Goal: Task Accomplishment & Management: Manage account settings

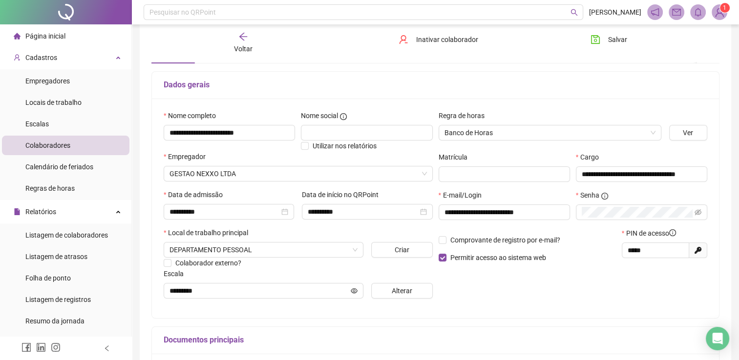
scroll to position [49, 0]
click at [667, 250] on input "*****" at bounding box center [654, 250] width 54 height 11
click at [544, 209] on input "**********" at bounding box center [503, 212] width 118 height 11
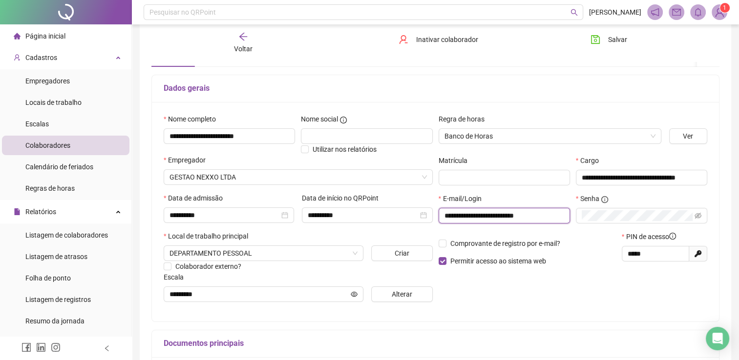
scroll to position [44, 0]
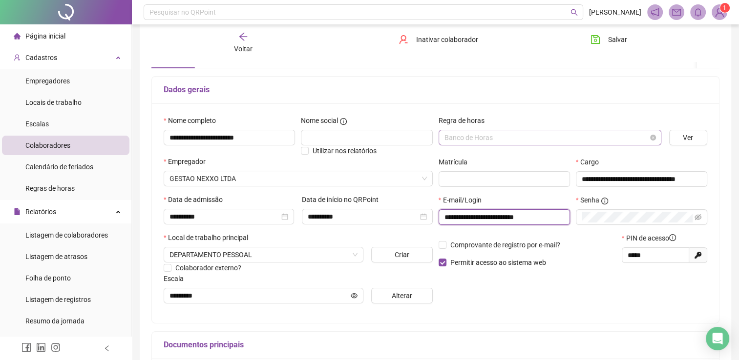
click at [491, 136] on span "Banco de Horas" at bounding box center [549, 137] width 211 height 15
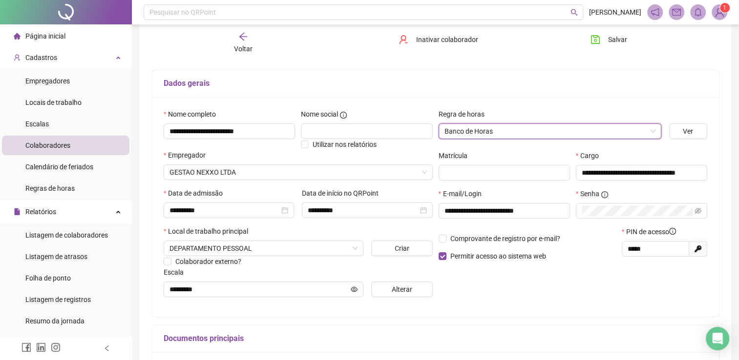
scroll to position [49, 0]
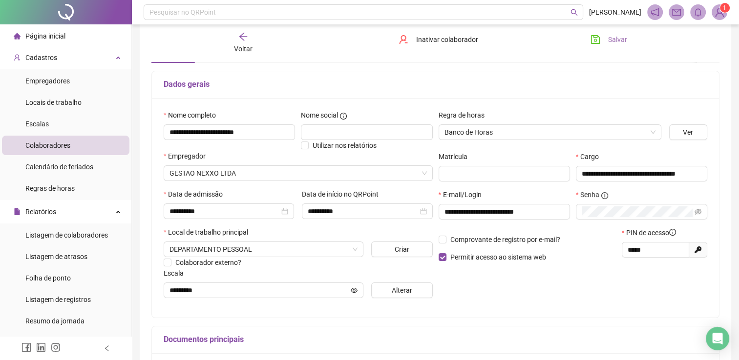
click at [611, 36] on span "Salvar" at bounding box center [617, 39] width 19 height 11
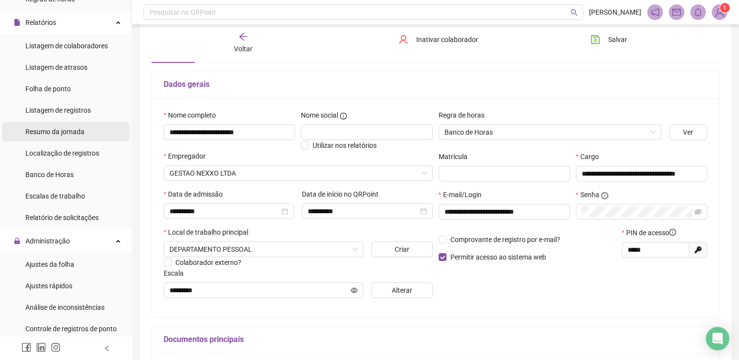
scroll to position [190, 0]
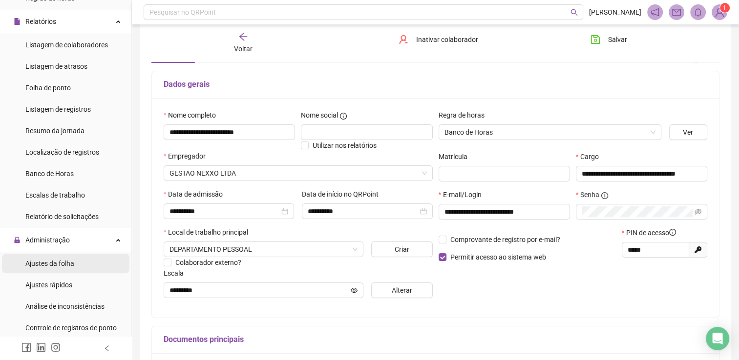
click at [78, 265] on li "Ajustes da folha" at bounding box center [65, 264] width 127 height 20
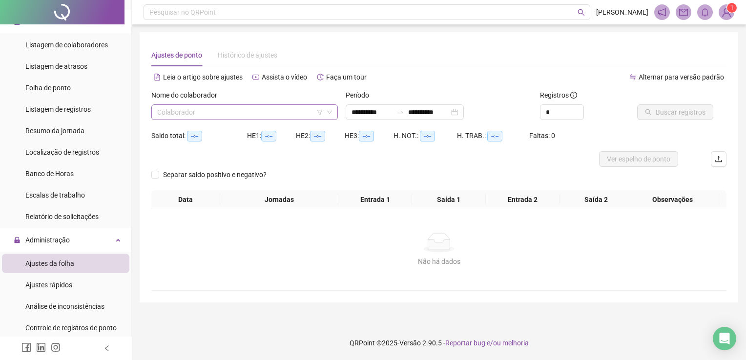
click at [204, 110] on input "search" at bounding box center [240, 112] width 166 height 15
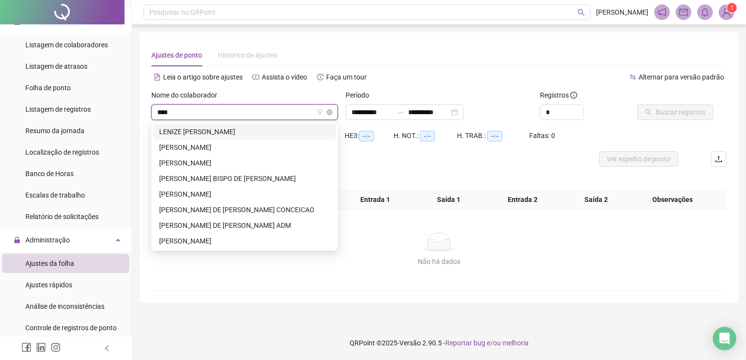
type input "*****"
click at [237, 211] on div "[PERSON_NAME] DE [PERSON_NAME] CONCEICAO" at bounding box center [244, 210] width 171 height 11
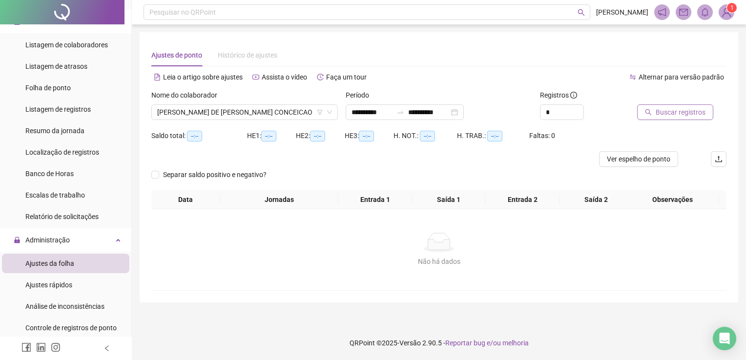
click at [678, 118] on button "Buscar registros" at bounding box center [675, 112] width 76 height 16
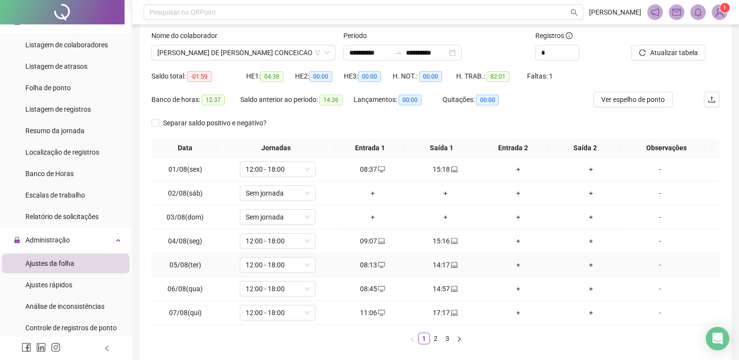
scroll to position [104, 0]
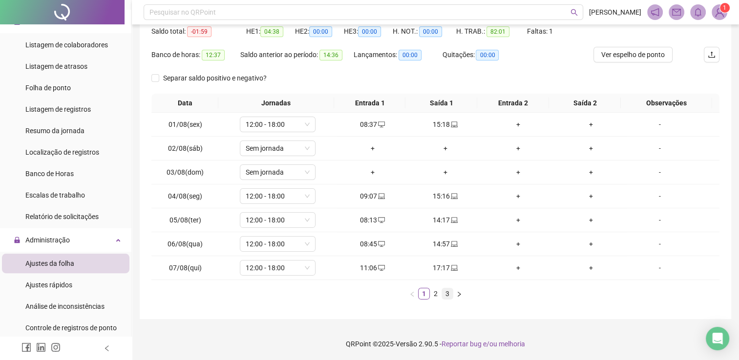
click at [449, 293] on link "3" at bounding box center [447, 294] width 11 height 11
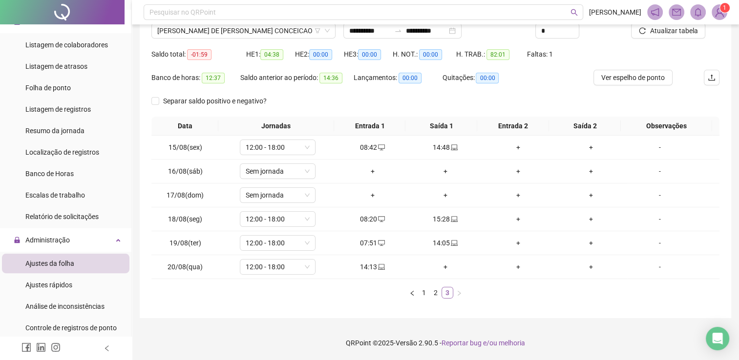
scroll to position [81, 0]
click at [670, 33] on span "Atualizar tabela" at bounding box center [673, 31] width 48 height 11
click at [363, 263] on div "14:13" at bounding box center [372, 268] width 65 height 11
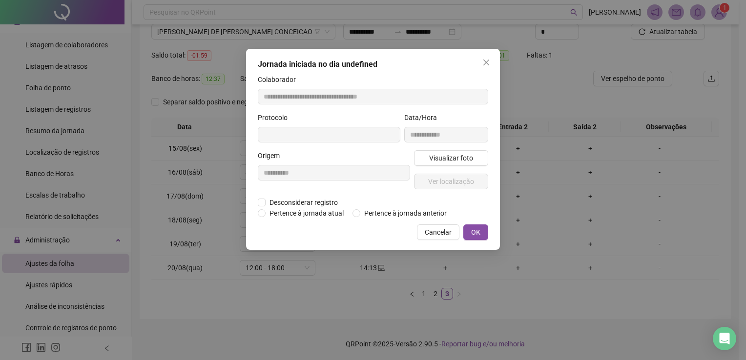
type input "**********"
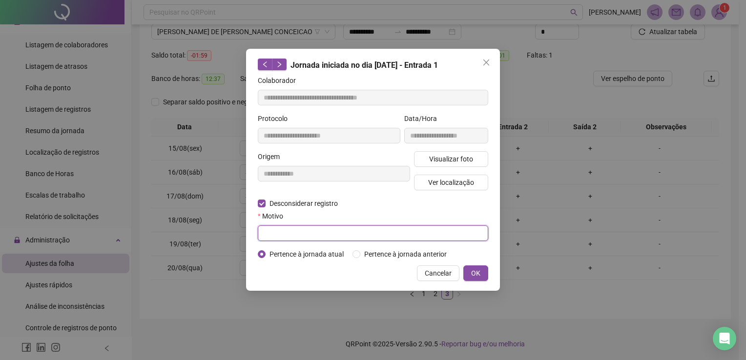
click at [284, 229] on input "text" at bounding box center [373, 234] width 230 height 16
type input "**********"
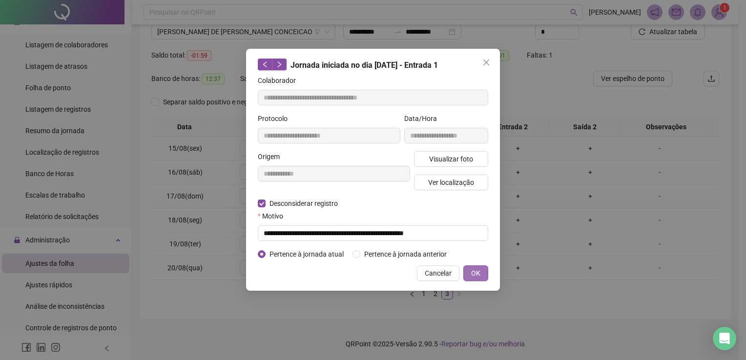
click at [477, 268] on span "OK" at bounding box center [475, 273] width 9 height 11
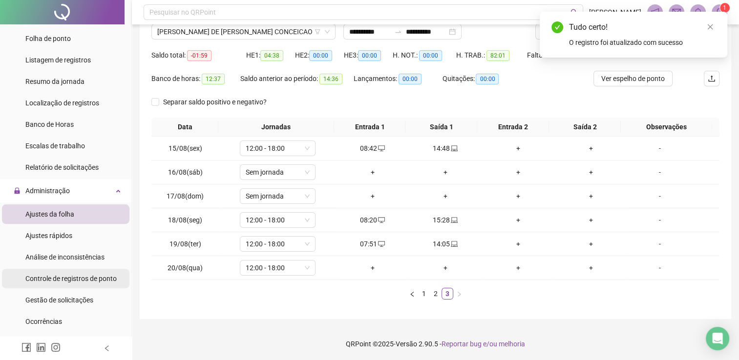
scroll to position [241, 0]
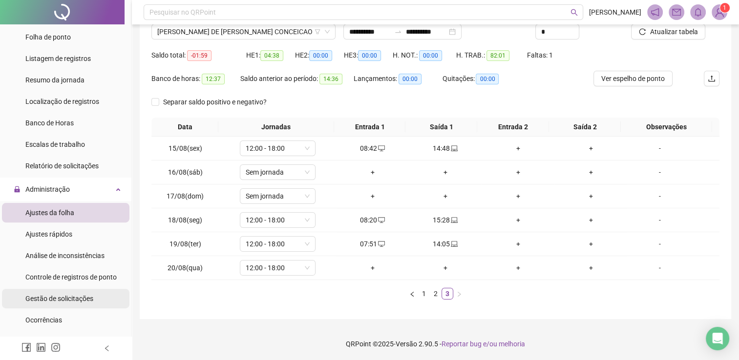
click at [72, 300] on span "Gestão de solicitações" at bounding box center [59, 299] width 68 height 8
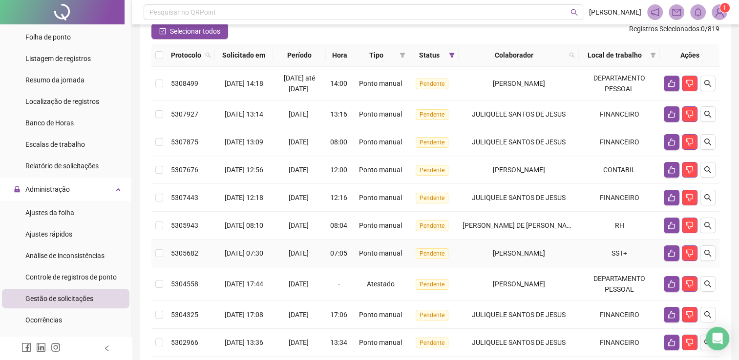
scroll to position [90, 0]
click at [668, 229] on icon "like" at bounding box center [671, 225] width 7 height 7
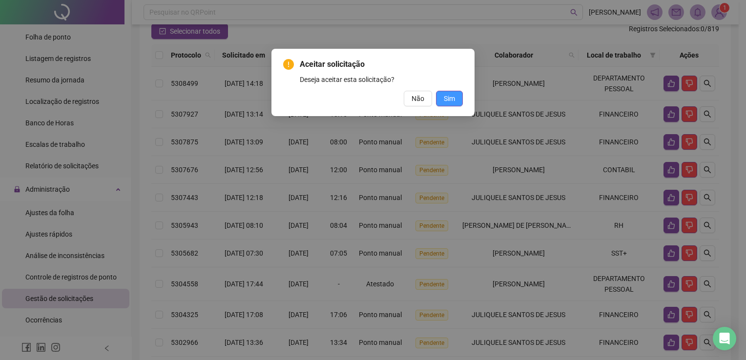
click at [451, 96] on span "Sim" at bounding box center [449, 98] width 11 height 11
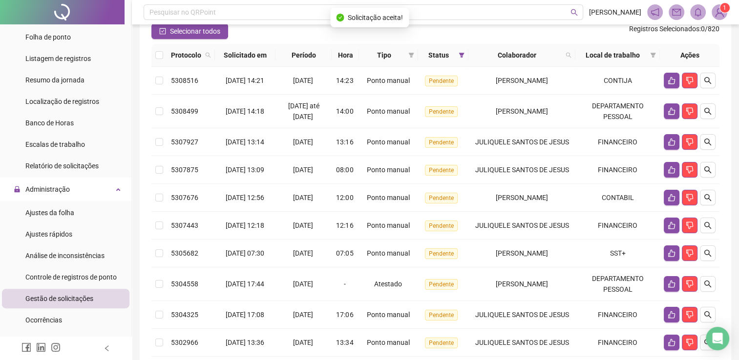
scroll to position [0, 0]
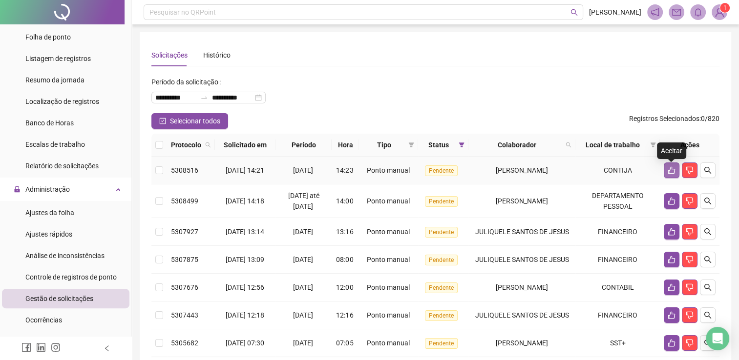
click at [666, 171] on button "button" at bounding box center [671, 171] width 16 height 16
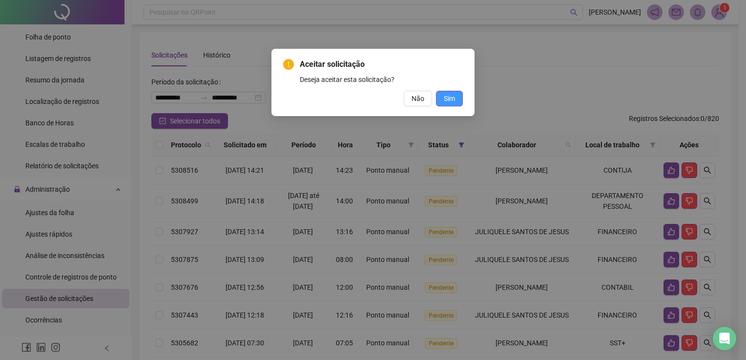
click at [455, 98] on button "Sim" at bounding box center [449, 99] width 27 height 16
